Goal: Transaction & Acquisition: Purchase product/service

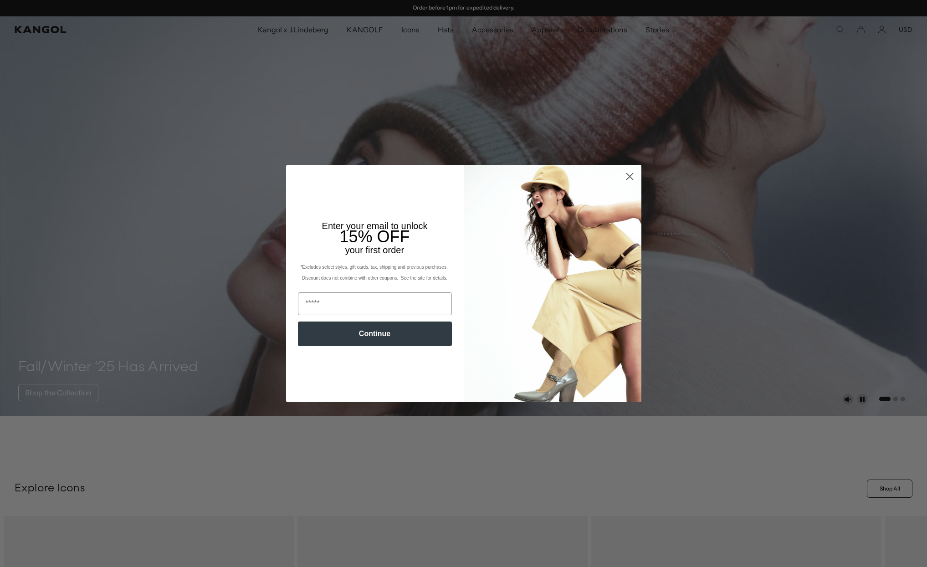
click at [631, 178] on icon "Close dialog" at bounding box center [629, 177] width 6 height 6
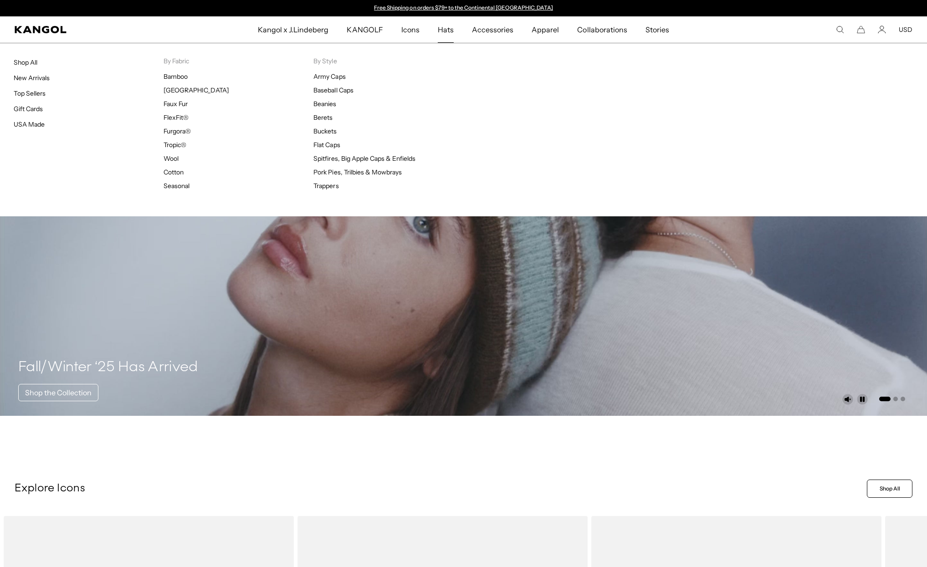
click at [450, 31] on span "Hats" at bounding box center [446, 29] width 16 height 26
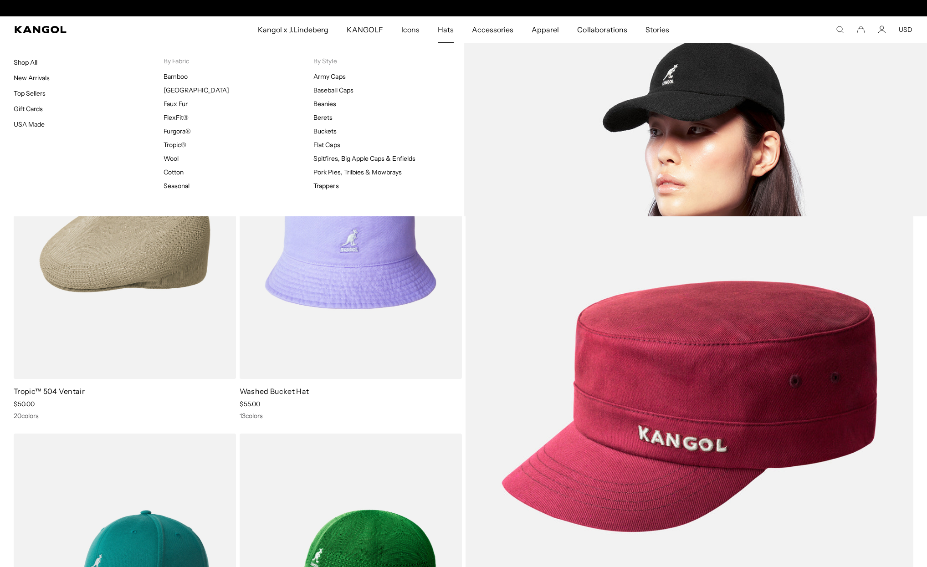
scroll to position [0, 188]
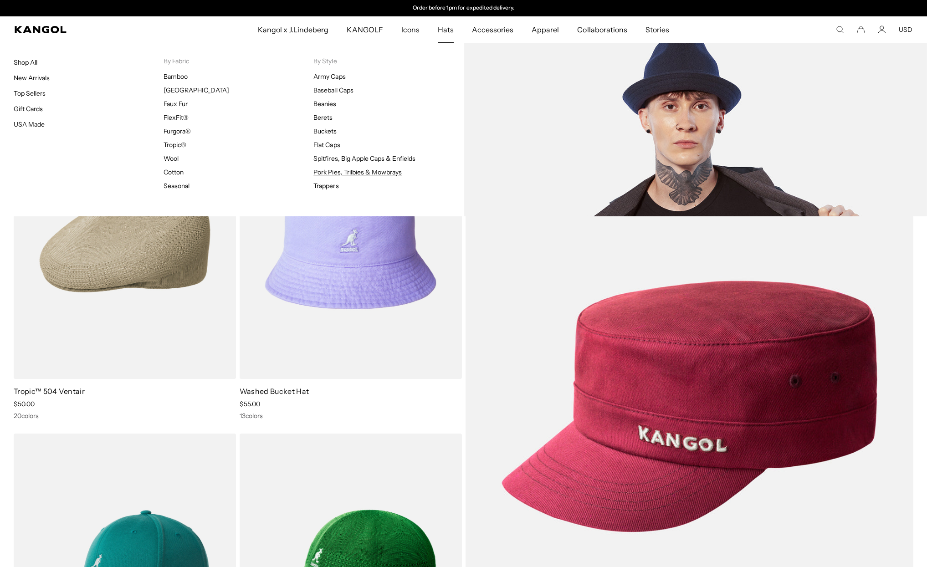
click at [347, 171] on link "Pork Pies, Trilbies & Mowbrays" at bounding box center [357, 172] width 88 height 8
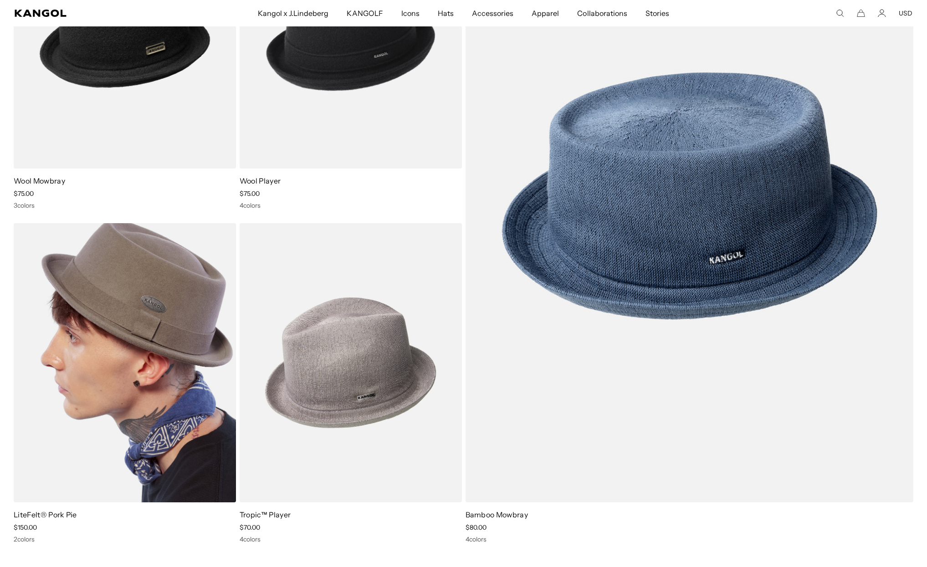
scroll to position [0, 188]
click at [135, 303] on img at bounding box center [125, 362] width 222 height 279
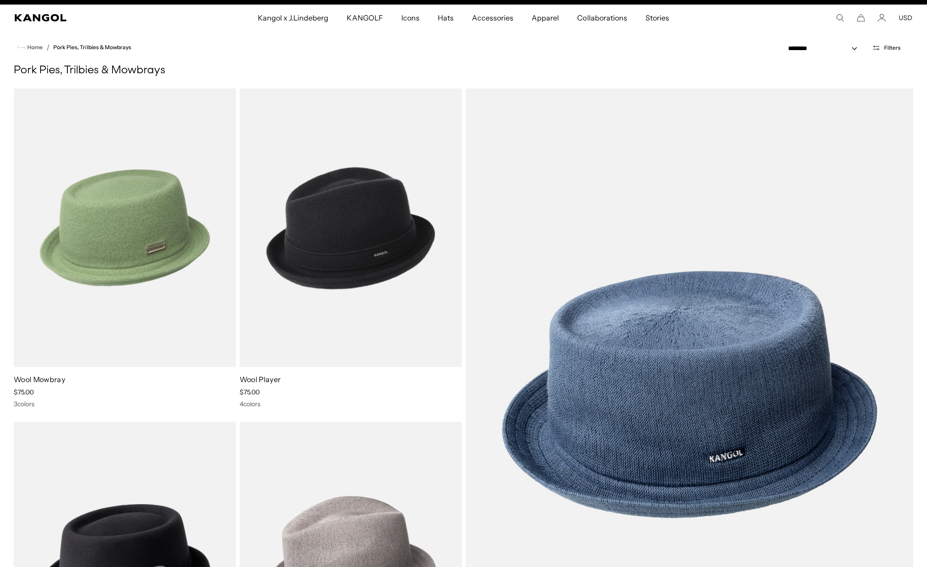
scroll to position [0, 0]
click at [148, 264] on img at bounding box center [125, 227] width 222 height 279
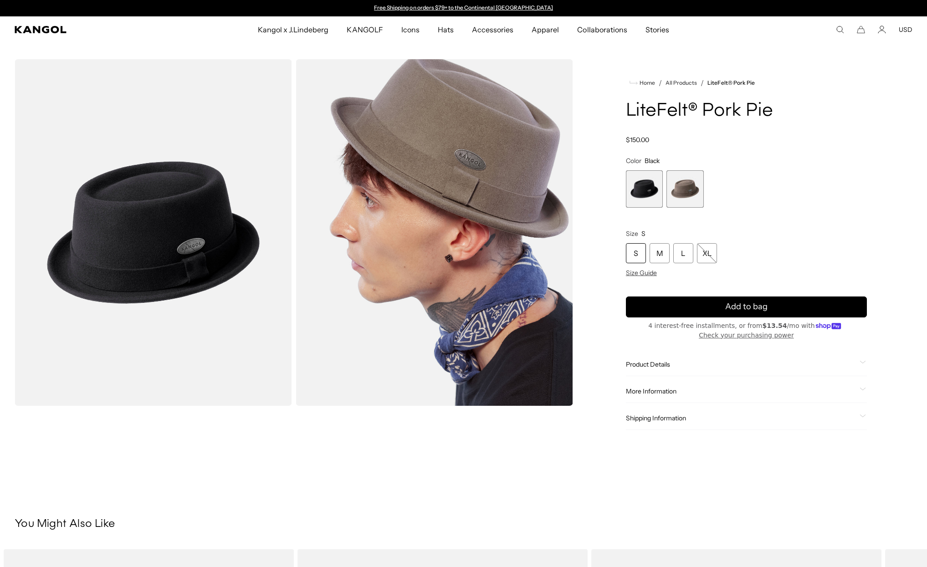
click at [640, 191] on span "1 of 2" at bounding box center [644, 188] width 37 height 37
click at [690, 189] on span "2 of 2" at bounding box center [684, 188] width 37 height 37
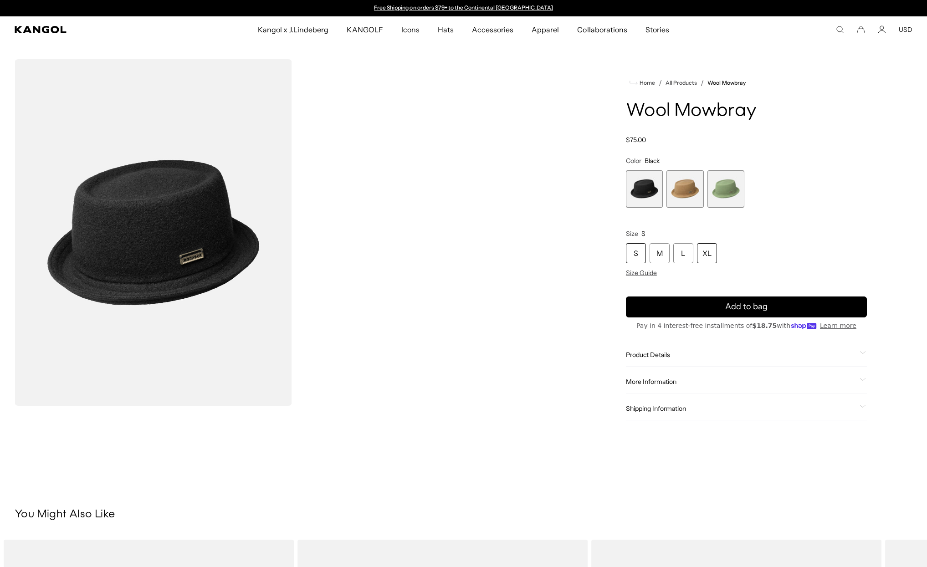
click at [703, 251] on div "XL" at bounding box center [707, 253] width 20 height 20
click at [650, 272] on span "Size Guide" at bounding box center [641, 273] width 31 height 8
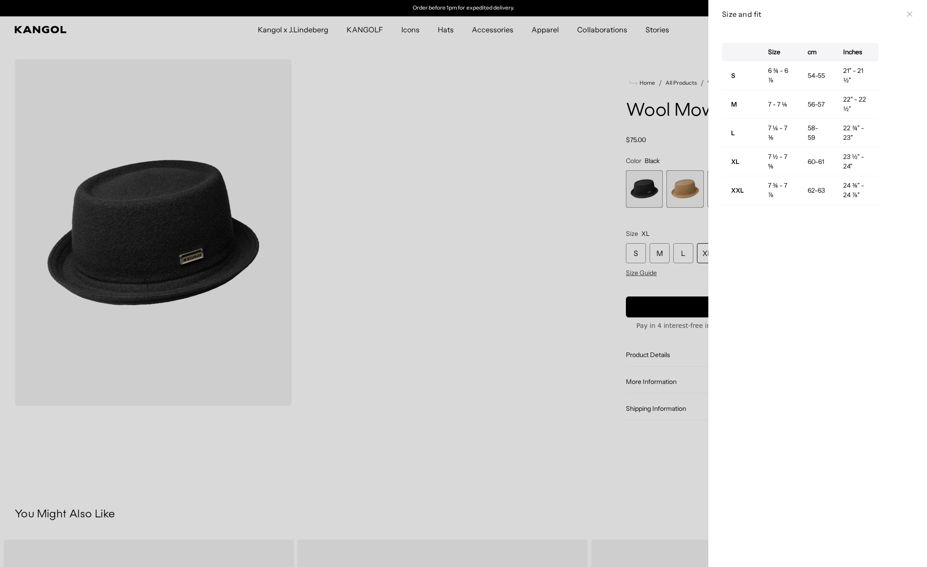
click at [583, 261] on div at bounding box center [463, 283] width 927 height 567
